Goal: Participate in discussion: Engage in conversation with other users on a specific topic

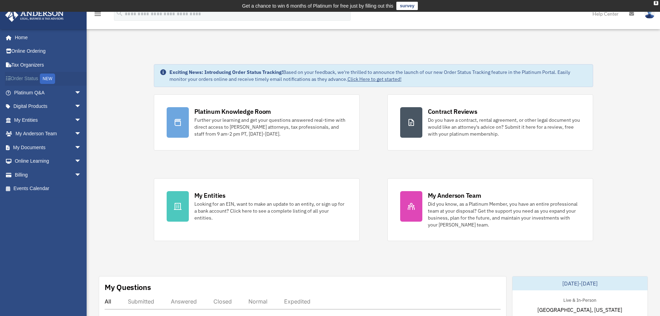
click at [27, 77] on link "Order Status NEW" at bounding box center [48, 79] width 87 height 14
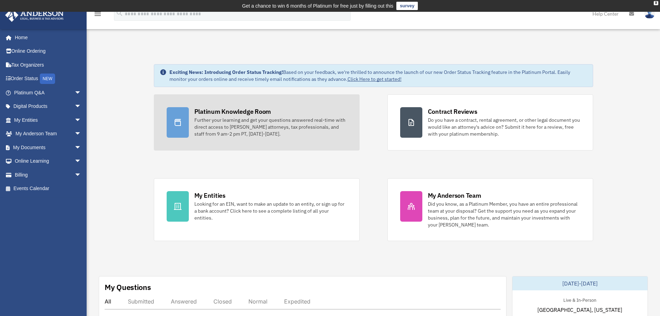
click at [219, 109] on div "Platinum Knowledge Room" at bounding box center [232, 111] width 77 height 9
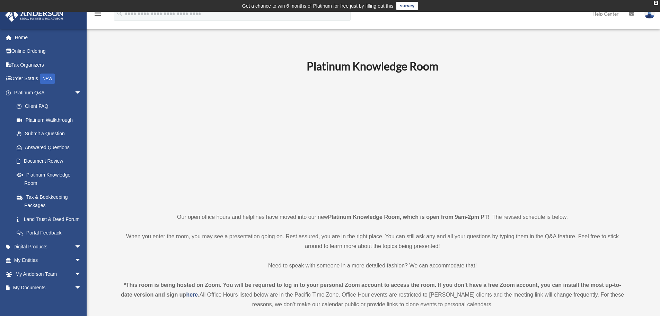
scroll to position [3, 0]
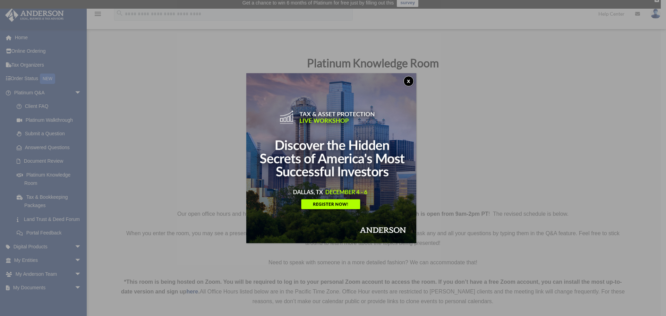
click at [411, 80] on button "x" at bounding box center [408, 81] width 10 height 10
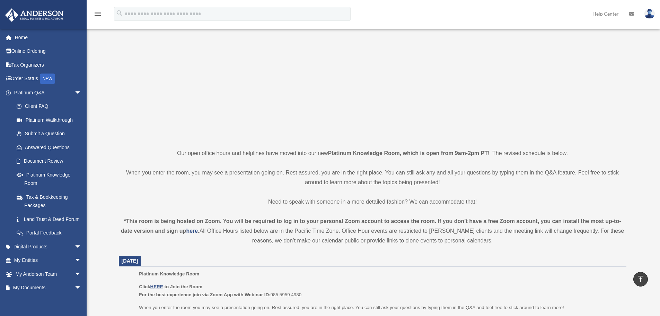
scroll to position [63, 0]
click at [37, 218] on link "Land Trust & Deed Forum" at bounding box center [51, 219] width 82 height 14
